Goal: Task Accomplishment & Management: Manage account settings

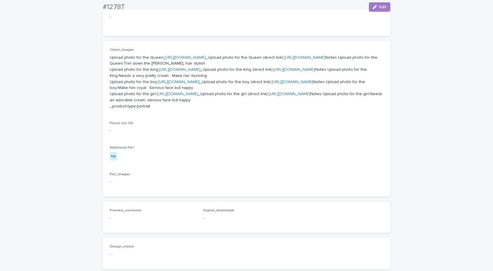
scroll to position [235, 0]
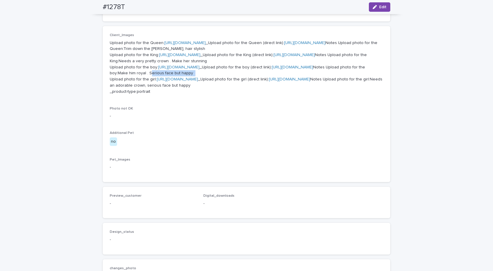
drag, startPoint x: 239, startPoint y: 147, endPoint x: 196, endPoint y: 148, distance: 42.9
click at [196, 95] on p "Upload photo for the Queen: [URL][DOMAIN_NAME] _Upload photo for the Queen (dir…" at bounding box center [247, 67] width 274 height 55
copy p "Serious face but happy"
click at [25, 140] on div "Loading... Saving… Loading... Saving… #1278T Edit #1278T Edit Sorry, there was …" at bounding box center [246, 86] width 493 height 577
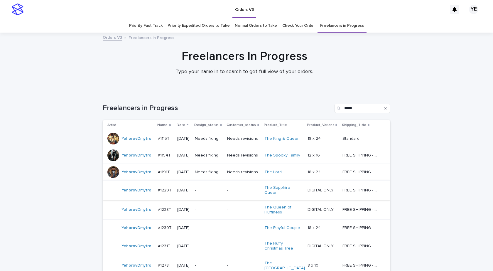
scroll to position [19, 0]
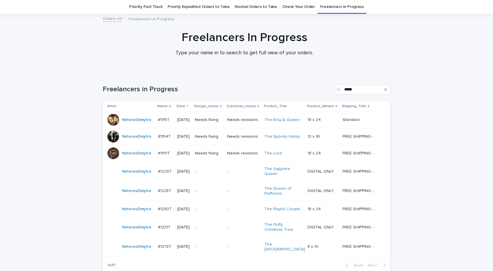
click at [151, 233] on td "YehorovDmytro" at bounding box center [129, 228] width 53 height 20
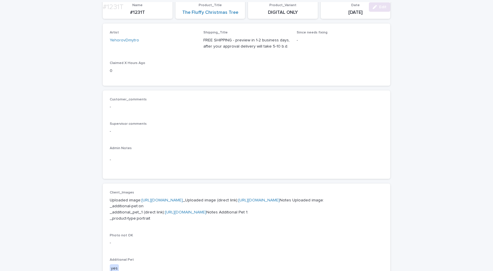
scroll to position [176, 0]
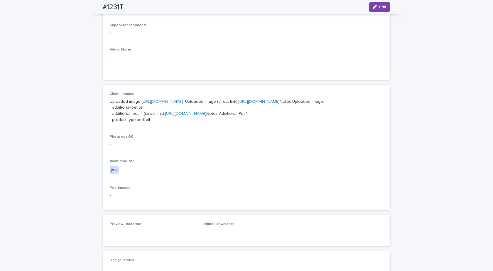
click at [162, 102] on link "https://cdn.shopify.com-uploadkit.app/s/files/1/0033/4807/0511/files/download.h…" at bounding box center [161, 102] width 41 height 4
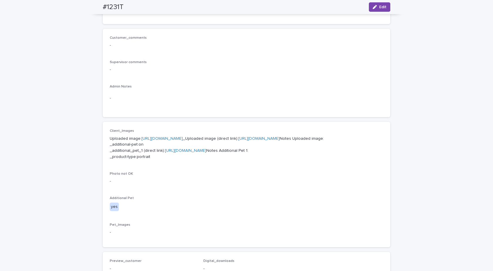
scroll to position [0, 0]
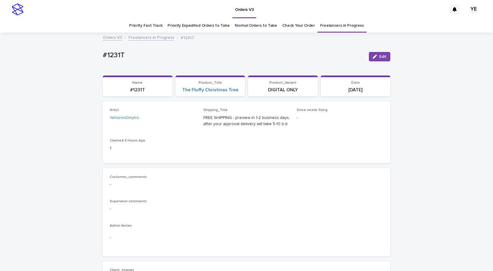
click at [145, 37] on link "Freelancers in Progress" at bounding box center [152, 37] width 46 height 7
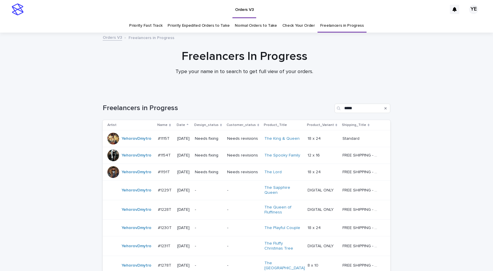
scroll to position [68, 0]
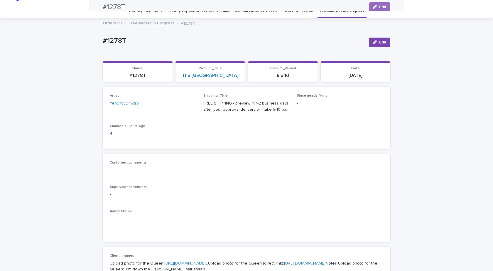
scroll to position [14, 0]
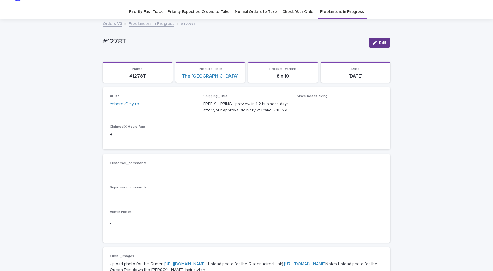
click at [377, 42] on div "button" at bounding box center [376, 43] width 6 height 4
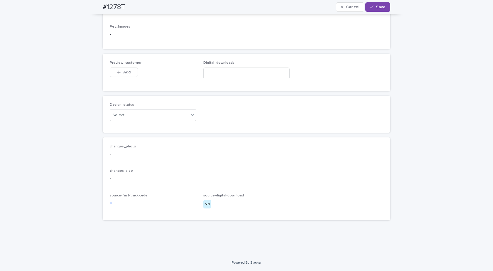
scroll to position [471, 0]
click at [126, 116] on div "Select..." at bounding box center [149, 115] width 79 height 10
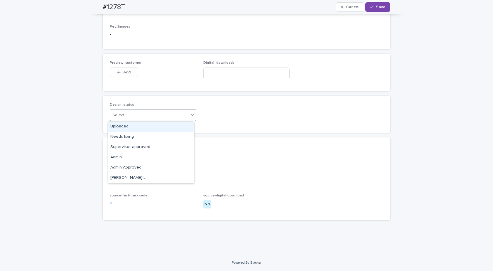
click at [120, 127] on div "Uploaded" at bounding box center [151, 127] width 86 height 10
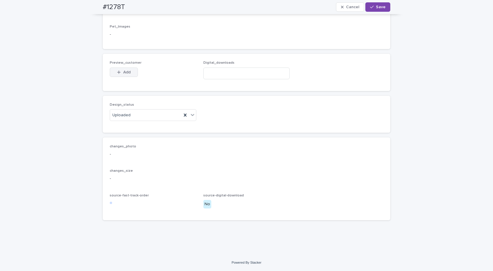
click at [119, 74] on div "button" at bounding box center [120, 72] width 6 height 4
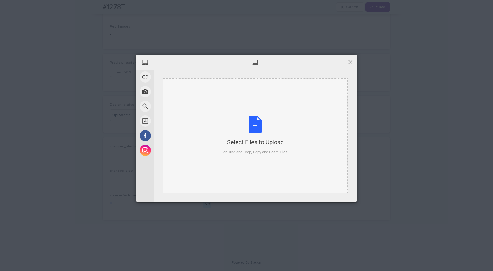
click at [277, 132] on div "Select Files to Upload or Drag and Drop, Copy and Paste Files" at bounding box center [255, 135] width 64 height 39
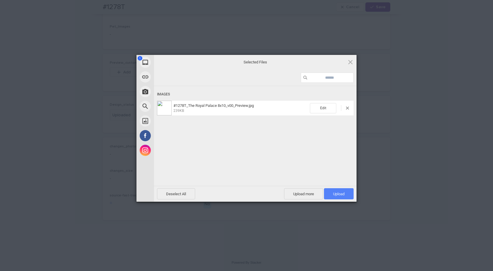
click at [347, 193] on span "Upload 1" at bounding box center [339, 193] width 30 height 11
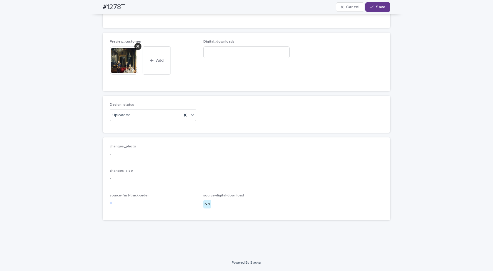
click at [379, 7] on span "Save" at bounding box center [381, 7] width 10 height 4
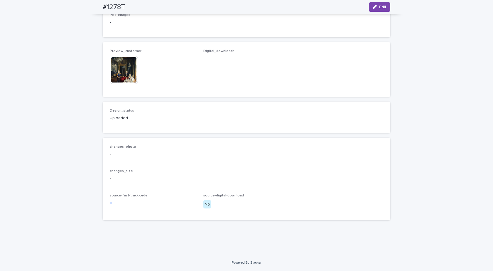
click at [117, 76] on img at bounding box center [124, 70] width 28 height 28
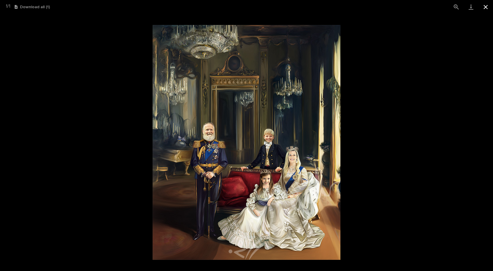
click at [482, 8] on button "Close gallery" at bounding box center [485, 7] width 15 height 14
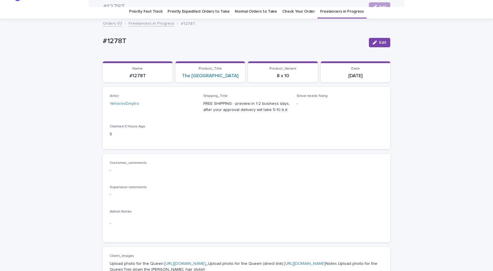
scroll to position [0, 0]
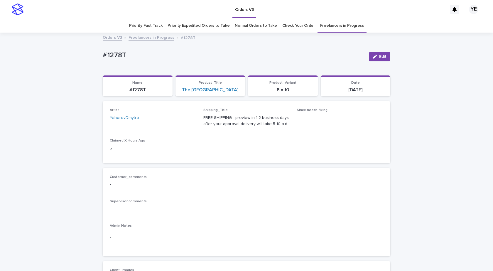
click at [138, 36] on link "Freelancers in Progress" at bounding box center [152, 37] width 46 height 7
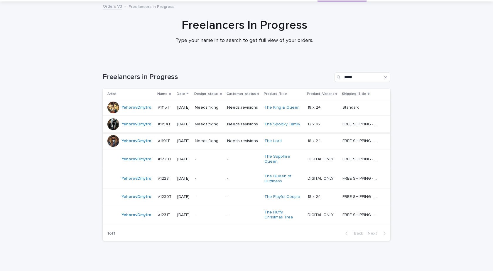
scroll to position [52, 0]
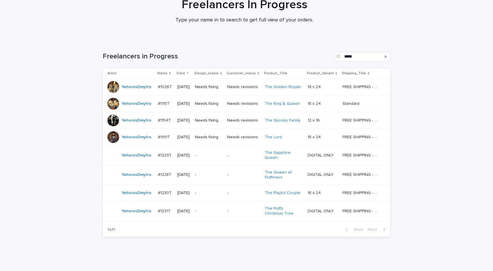
click at [461, 194] on div "Loading... Saving… Loading... Saving… Freelancers in Progress ***** Artist Name…" at bounding box center [246, 155] width 493 height 231
click at [131, 92] on div "YehorovDmytro" at bounding box center [137, 87] width 30 height 10
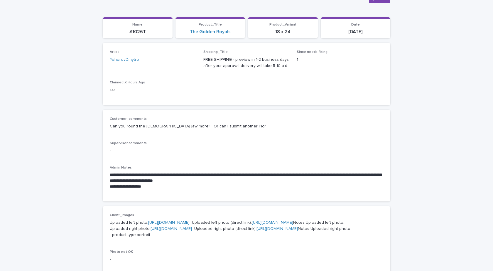
scroll to position [59, 0]
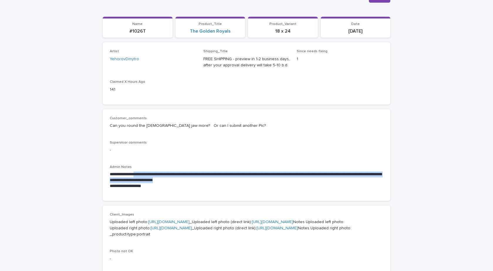
drag, startPoint x: 199, startPoint y: 179, endPoint x: 139, endPoint y: 175, distance: 60.6
click at [139, 175] on p "**********" at bounding box center [247, 177] width 274 height 12
copy p "**********"
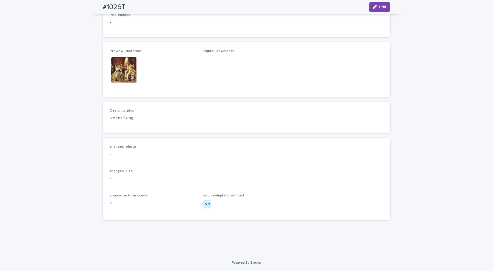
scroll to position [331, 0]
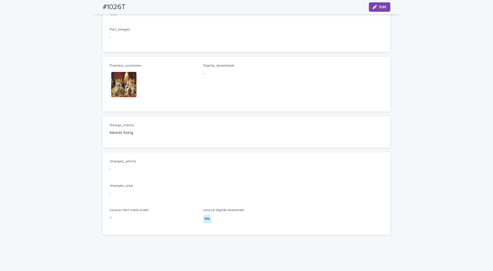
click at [117, 99] on img at bounding box center [124, 84] width 28 height 28
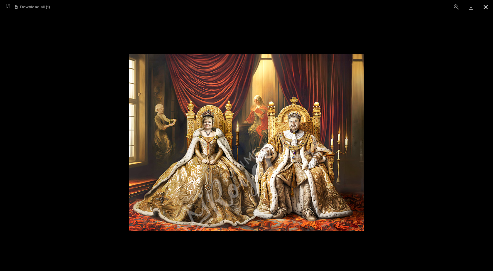
click at [484, 7] on button "Close gallery" at bounding box center [485, 7] width 15 height 14
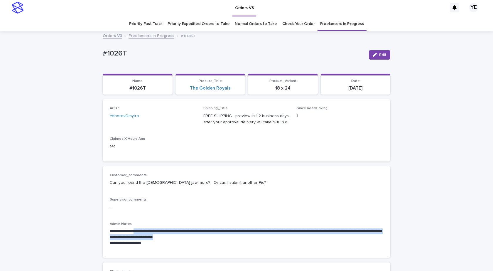
scroll to position [0, 0]
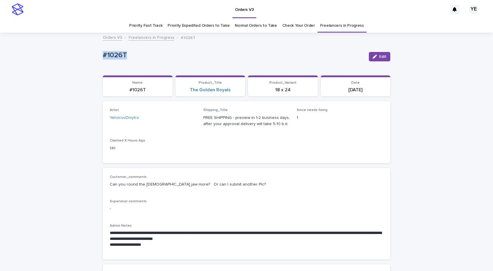
drag, startPoint x: 132, startPoint y: 65, endPoint x: 78, endPoint y: 59, distance: 53.7
copy p "#1026T"
click at [379, 57] on span "Edit" at bounding box center [382, 57] width 7 height 4
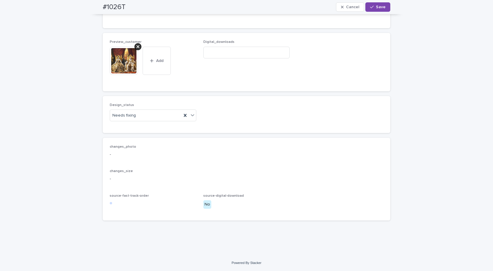
scroll to position [411, 0]
click at [134, 50] on div at bounding box center [137, 46] width 7 height 7
click at [133, 125] on div "Design_status Needs fixing" at bounding box center [153, 114] width 87 height 23
click at [135, 118] on div "Needs fixing" at bounding box center [146, 116] width 72 height 10
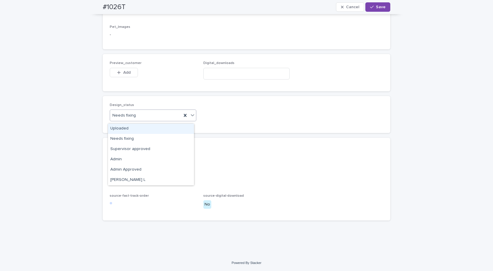
click at [125, 126] on div "Uploaded" at bounding box center [151, 129] width 86 height 10
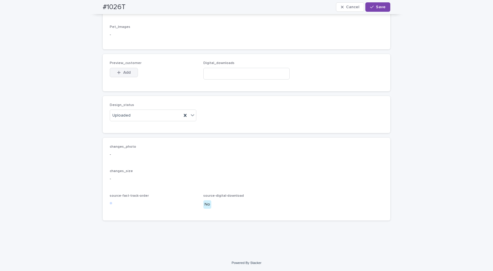
click at [124, 77] on button "Add" at bounding box center [124, 72] width 28 height 9
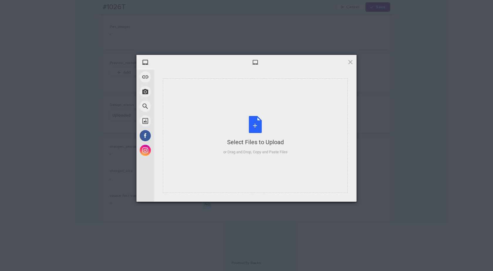
click at [251, 112] on div "Select Files to Upload or Drag and Drop, Copy and Paste Files" at bounding box center [255, 135] width 185 height 114
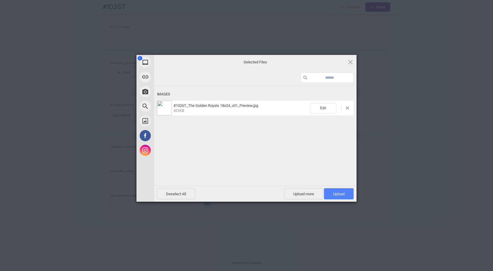
click at [338, 190] on span "Upload 1" at bounding box center [339, 193] width 30 height 11
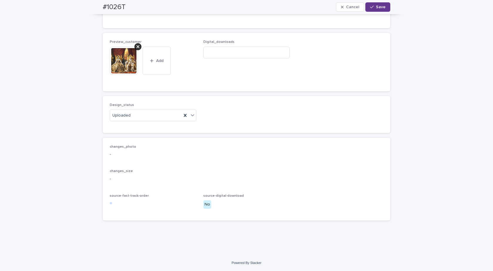
click at [376, 7] on span "Save" at bounding box center [381, 7] width 10 height 4
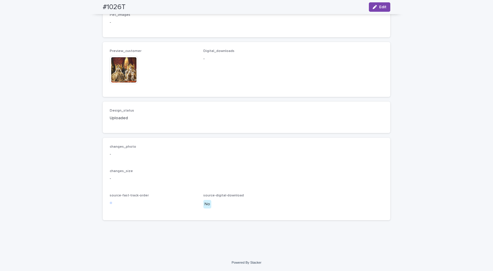
click at [136, 84] on div at bounding box center [124, 70] width 29 height 28
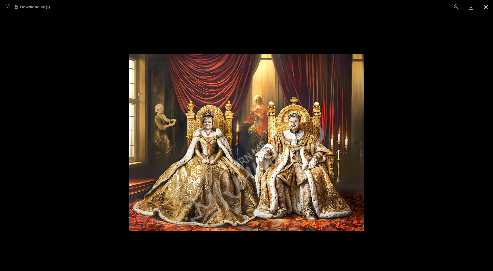
click at [484, 9] on button "Close gallery" at bounding box center [485, 7] width 15 height 14
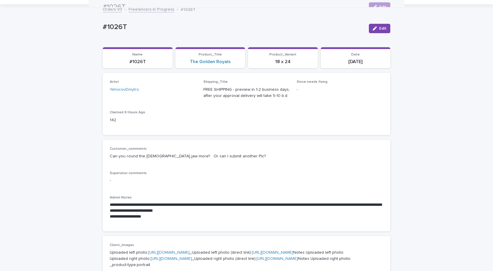
scroll to position [0, 0]
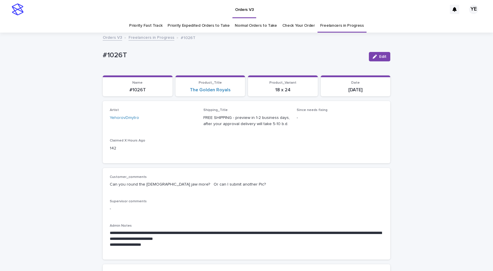
click at [136, 38] on link "Freelancers in Progress" at bounding box center [152, 37] width 46 height 7
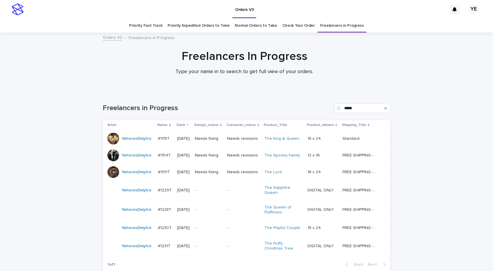
click at [129, 161] on div "YehorovDmytro" at bounding box center [130, 155] width 46 height 12
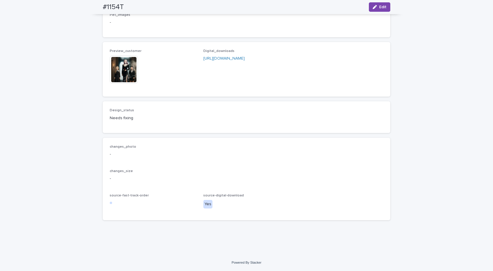
scroll to position [1204, 0]
click at [129, 84] on img at bounding box center [124, 69] width 28 height 28
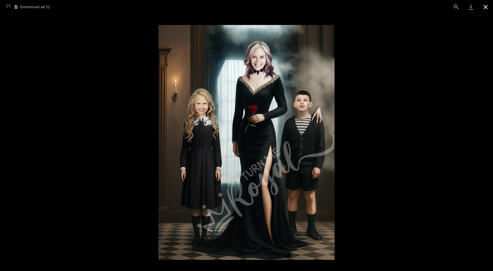
click at [488, 5] on button "Close gallery" at bounding box center [485, 7] width 15 height 14
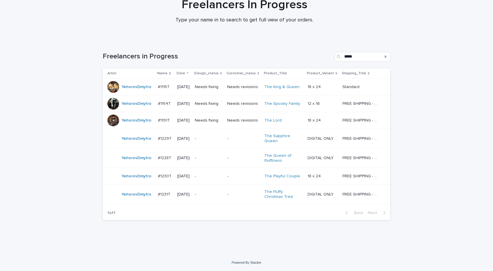
scroll to position [19, 0]
